Goal: Transaction & Acquisition: Purchase product/service

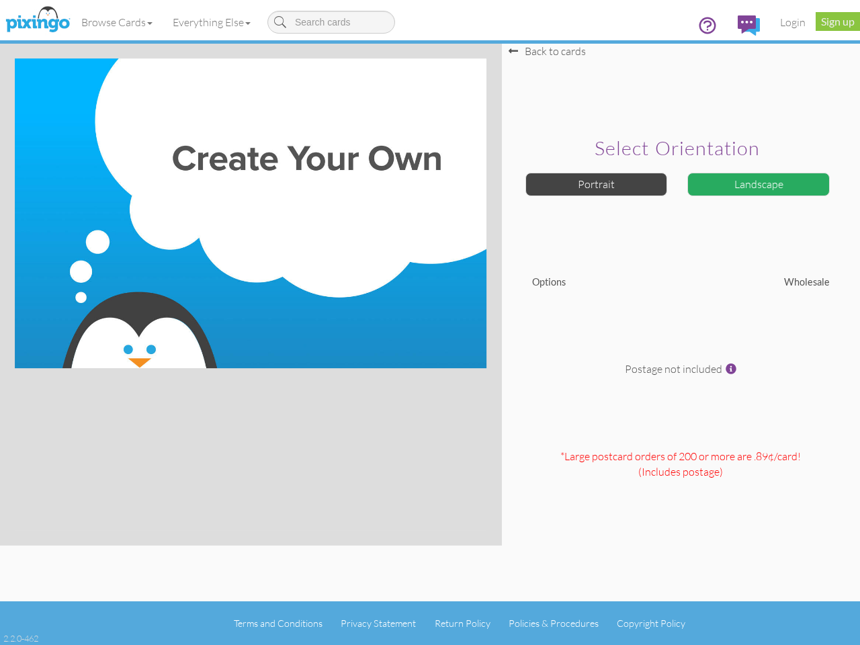
click at [430, 323] on img at bounding box center [251, 213] width 472 height 310
click at [118, 22] on link "Browse Cards" at bounding box center [116, 22] width 91 height 34
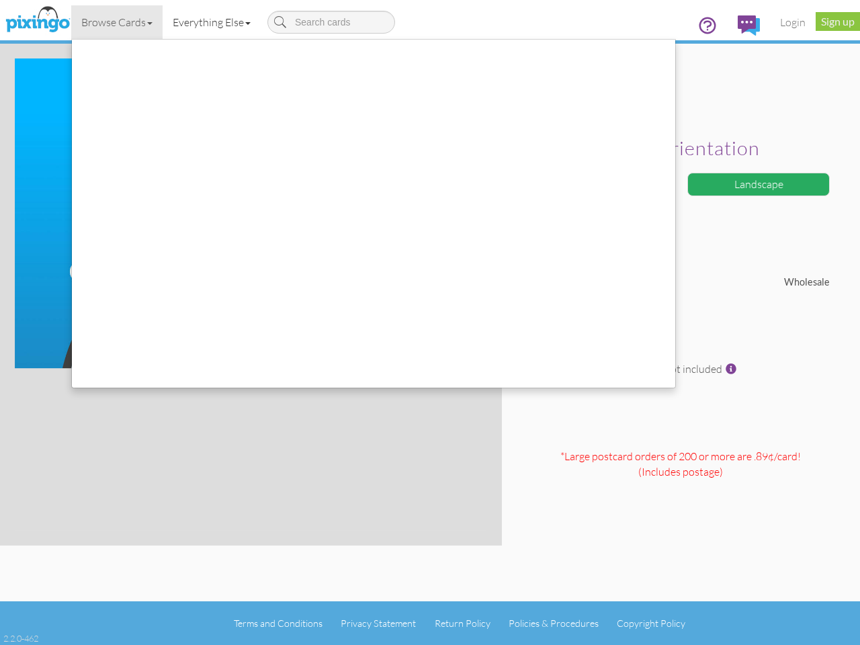
click at [214, 22] on link "Everything Else" at bounding box center [212, 22] width 98 height 34
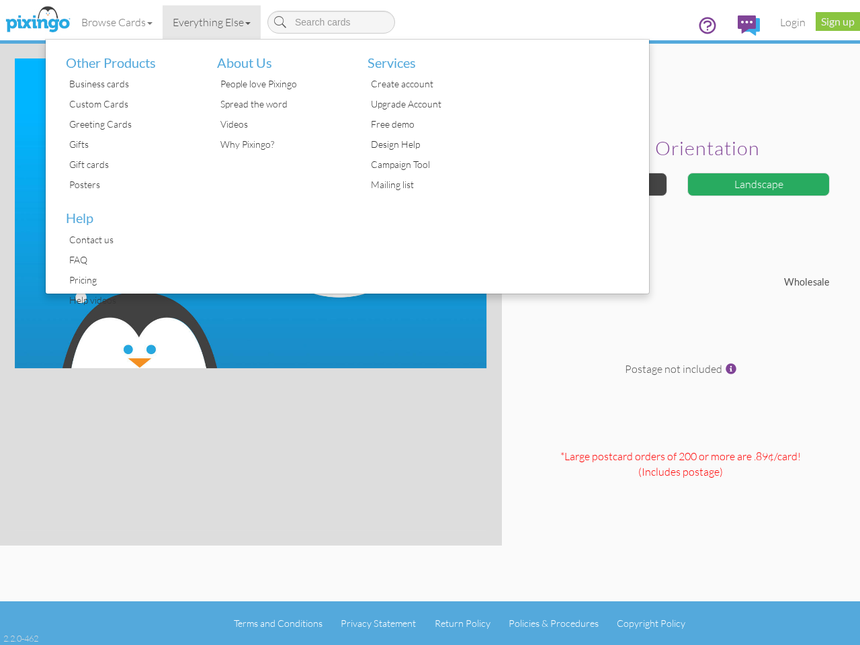
click at [597, 184] on div at bounding box center [574, 167] width 151 height 254
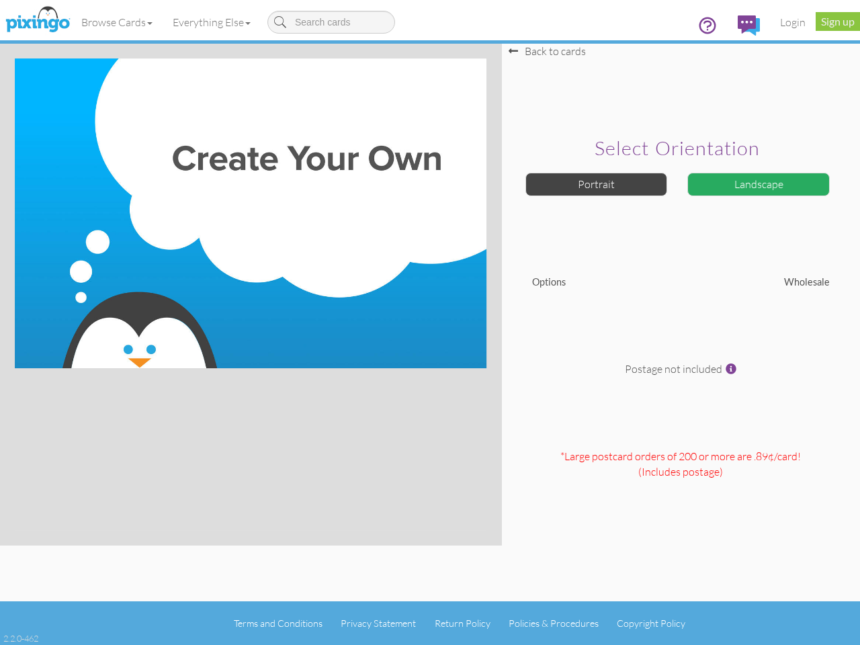
click at [759, 184] on div "Landscape" at bounding box center [758, 185] width 142 height 24
click at [731, 369] on span at bounding box center [731, 368] width 11 height 11
